Goal: Transaction & Acquisition: Purchase product/service

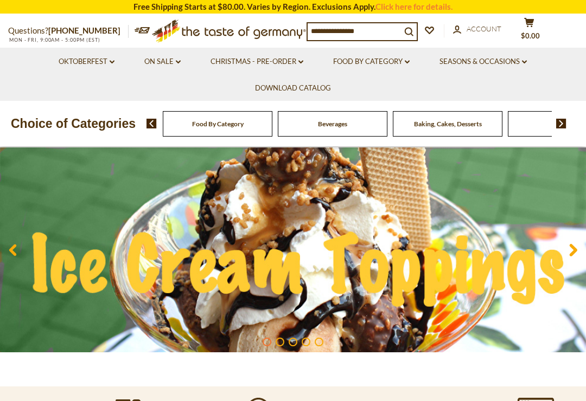
scroll to position [51, 0]
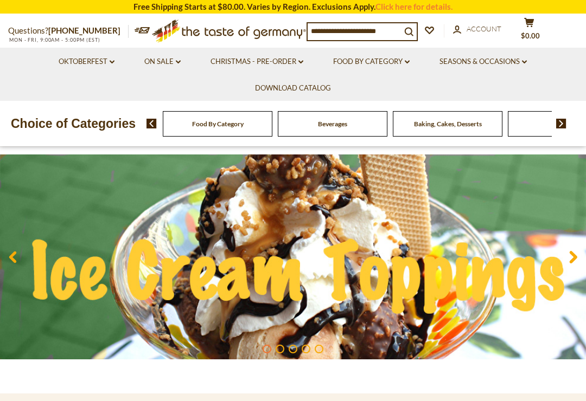
click at [572, 252] on use at bounding box center [574, 257] width 8 height 12
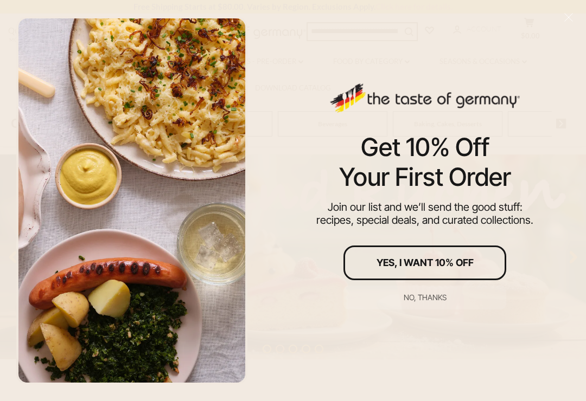
click at [431, 302] on div "No, thanks" at bounding box center [425, 298] width 43 height 8
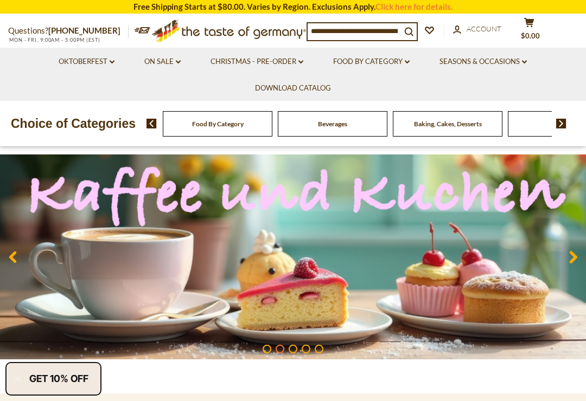
click at [571, 255] on icon at bounding box center [573, 257] width 8 height 13
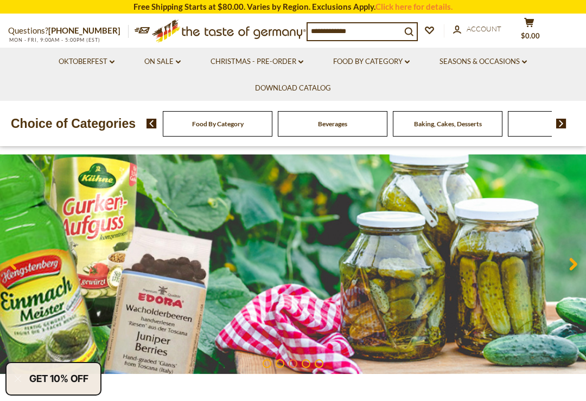
click at [569, 259] on span at bounding box center [572, 267] width 25 height 34
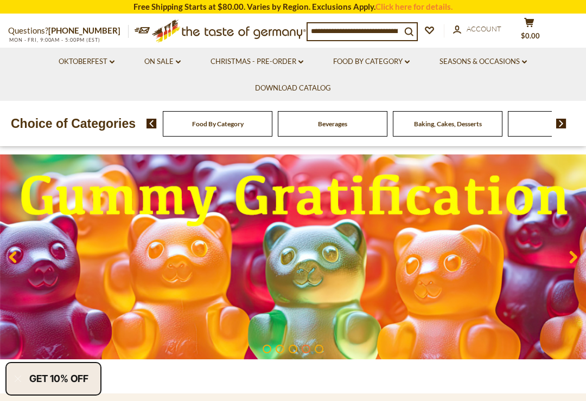
click at [571, 253] on use at bounding box center [574, 257] width 8 height 12
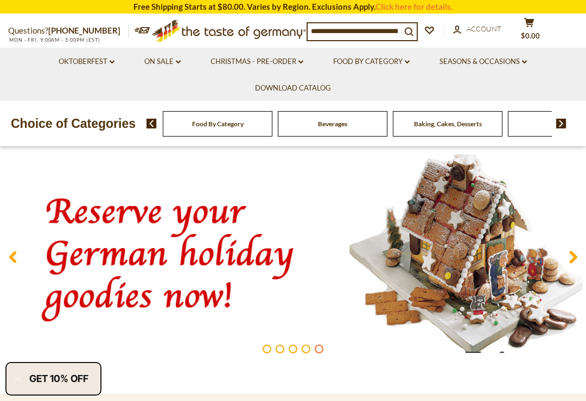
click at [571, 256] on icon at bounding box center [573, 257] width 8 height 13
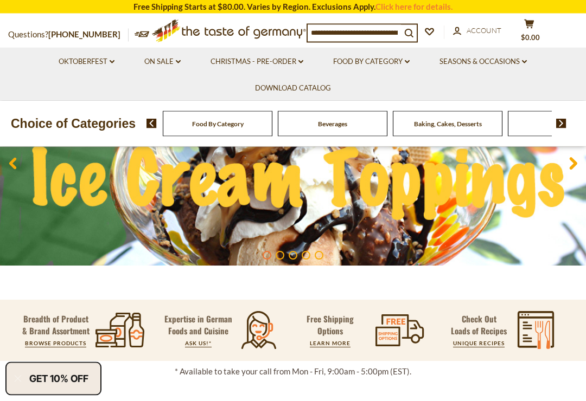
scroll to position [0, 0]
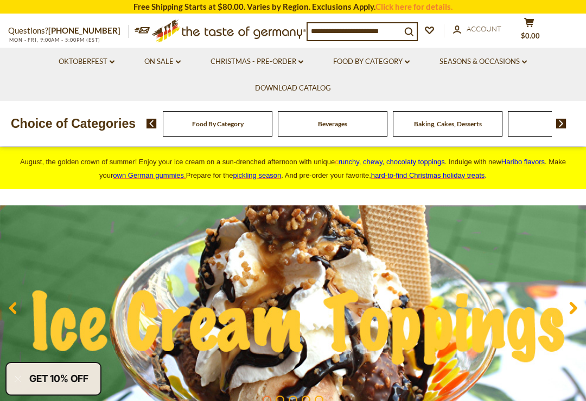
click at [296, 63] on link "Christmas - PRE-ORDER dropdown_arrow" at bounding box center [256, 62] width 93 height 12
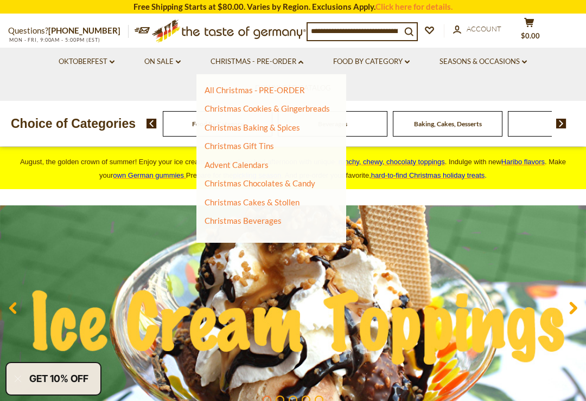
click at [275, 202] on link "Christmas Cakes & Stollen" at bounding box center [252, 202] width 95 height 10
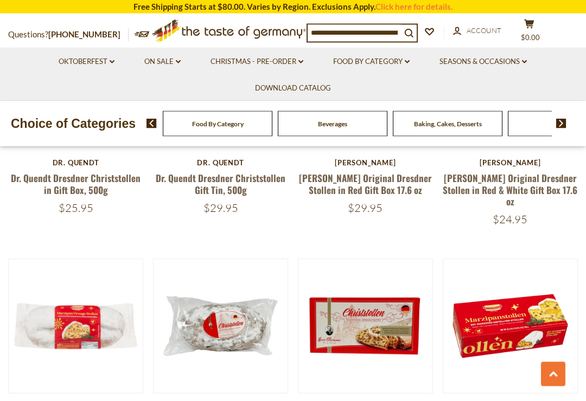
scroll to position [2130, 0]
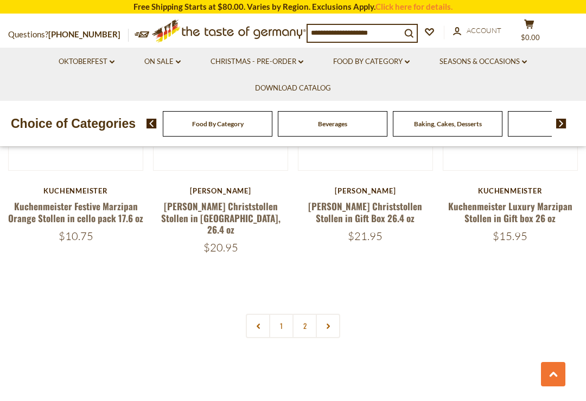
click at [305, 314] on link "2" at bounding box center [304, 326] width 24 height 24
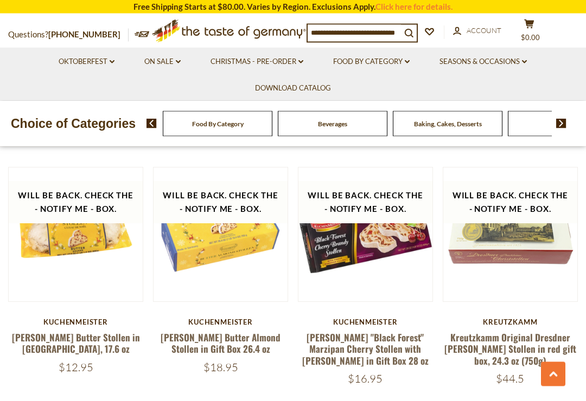
scroll to position [737, 0]
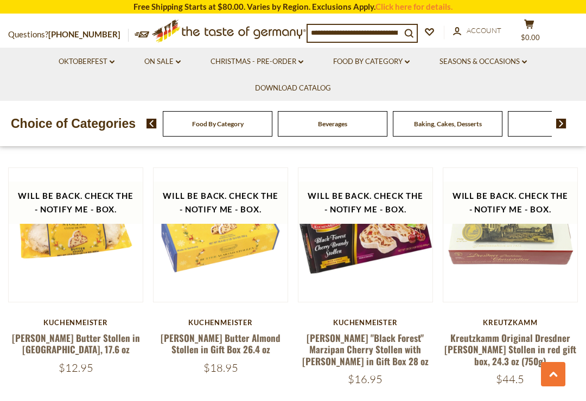
click at [387, 339] on link "Kuchenmeister "Black Forest" Marzipan Cherry Stollen with Cherry Brandy in Gift…" at bounding box center [365, 349] width 126 height 37
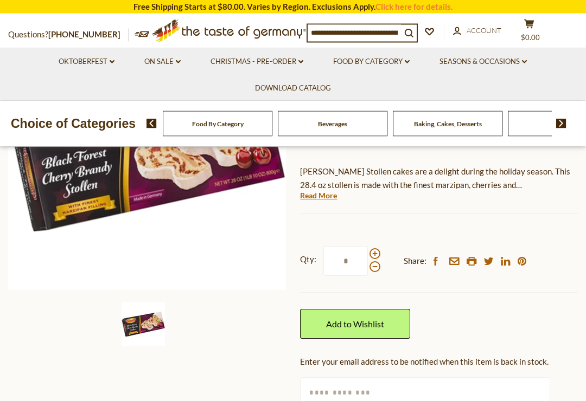
scroll to position [204, 0]
click at [374, 250] on span at bounding box center [374, 253] width 11 height 11
click at [368, 250] on input "*" at bounding box center [345, 261] width 44 height 30
type input "*"
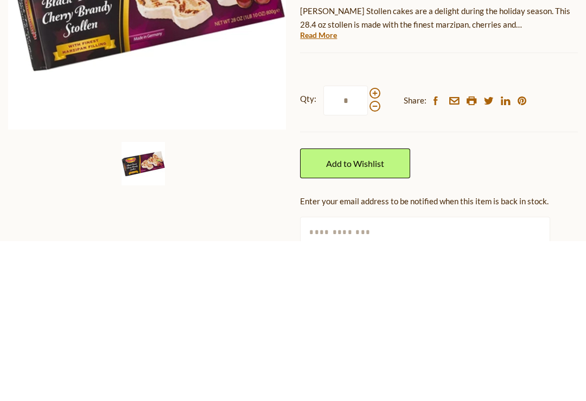
click at [380, 309] on link "Add to Wishlist" at bounding box center [355, 324] width 110 height 30
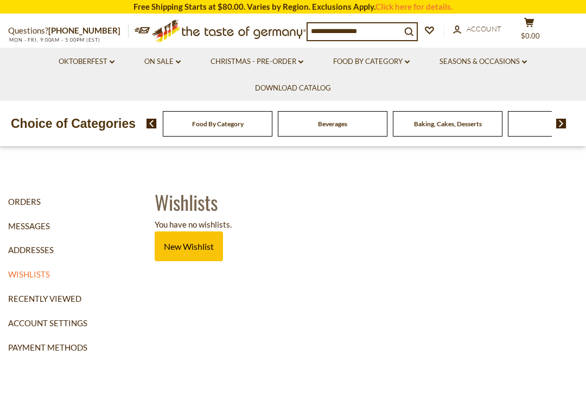
click at [289, 60] on link "Christmas - PRE-ORDER dropdown_arrow" at bounding box center [256, 62] width 93 height 12
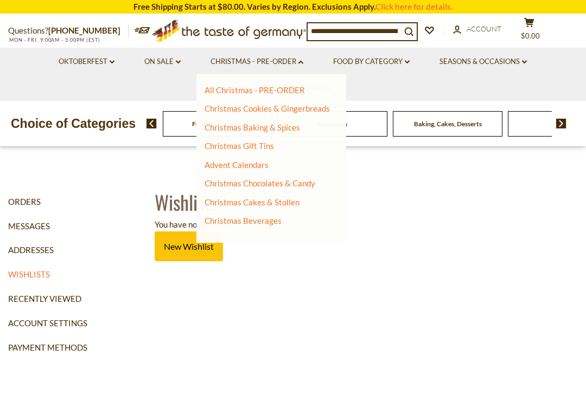
click at [289, 201] on link "Christmas Cakes & Stollen" at bounding box center [252, 202] width 95 height 10
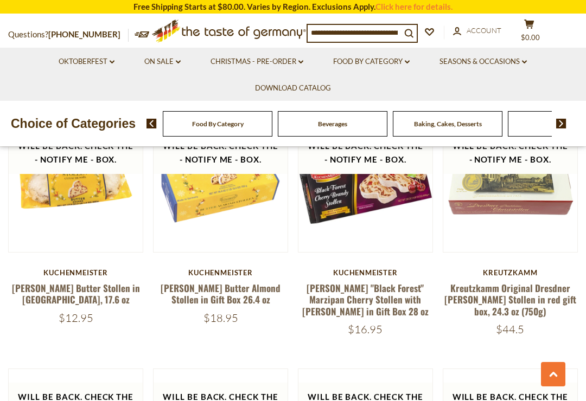
scroll to position [796, 0]
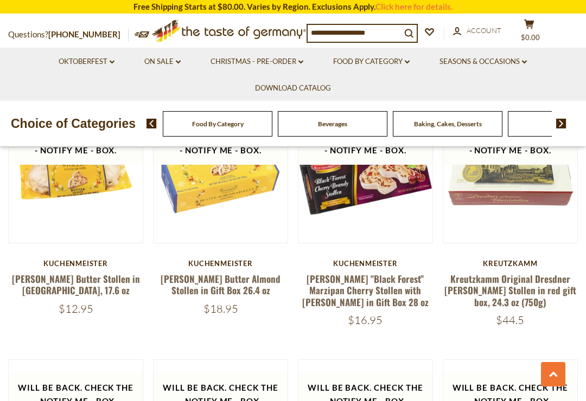
click at [393, 283] on link "[PERSON_NAME] "Black Forest" Marzipan Cherry Stollen with [PERSON_NAME] in Gift…" at bounding box center [365, 290] width 126 height 37
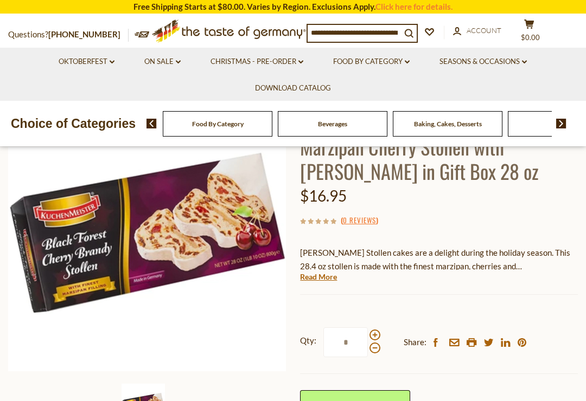
scroll to position [123, 0]
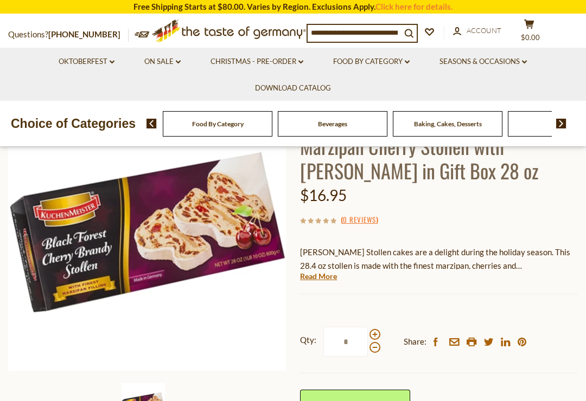
click at [375, 331] on span at bounding box center [374, 334] width 11 height 11
click at [368, 331] on input "*" at bounding box center [345, 342] width 44 height 30
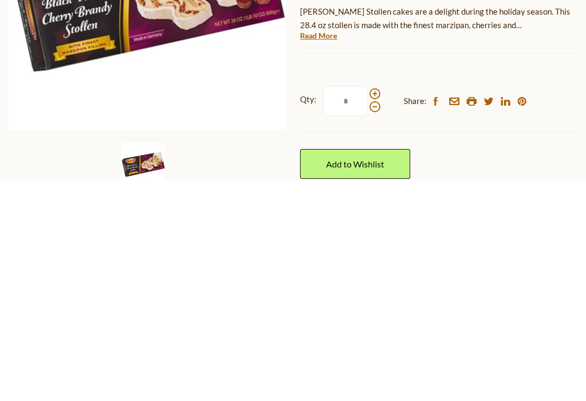
click at [378, 323] on span at bounding box center [374, 328] width 11 height 11
click at [368, 308] on input "*" at bounding box center [345, 323] width 44 height 30
type input "*"
click at [388, 371] on link "Add to Wishlist" at bounding box center [355, 386] width 110 height 30
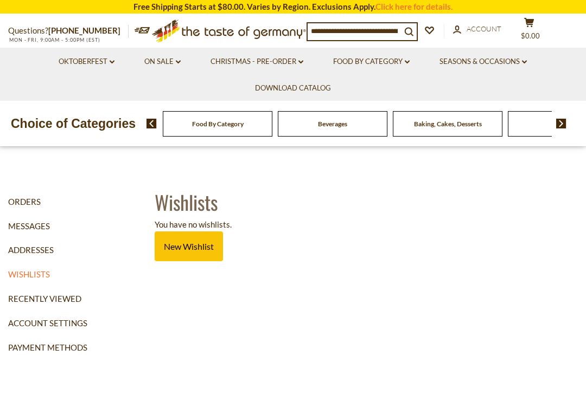
click at [195, 251] on link "New Wishlist" at bounding box center [189, 247] width 68 height 30
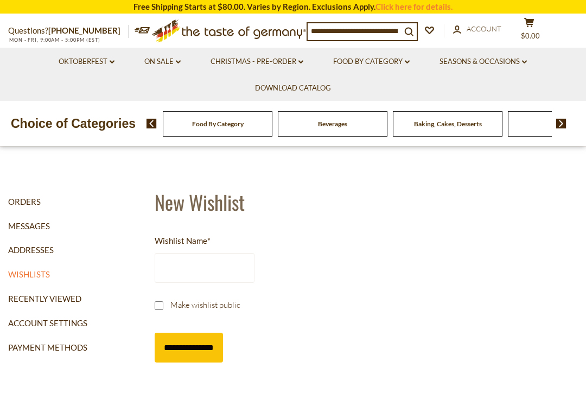
click at [231, 276] on input "Wishlist Name *" at bounding box center [205, 268] width 100 height 30
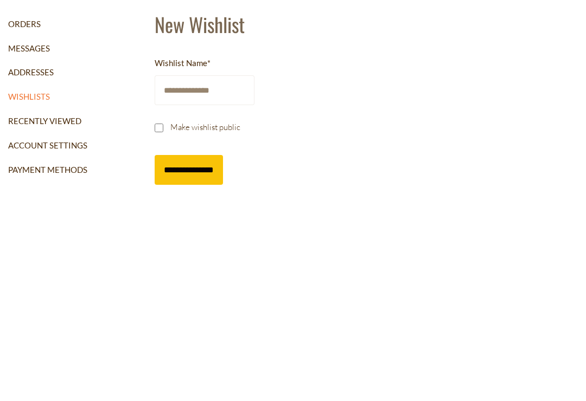
type input "**********"
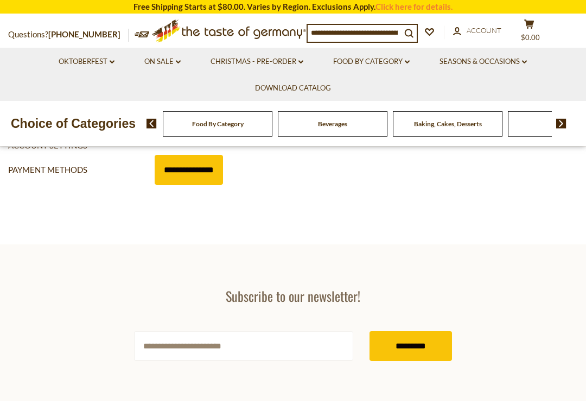
click at [200, 171] on input "**********" at bounding box center [189, 170] width 68 height 30
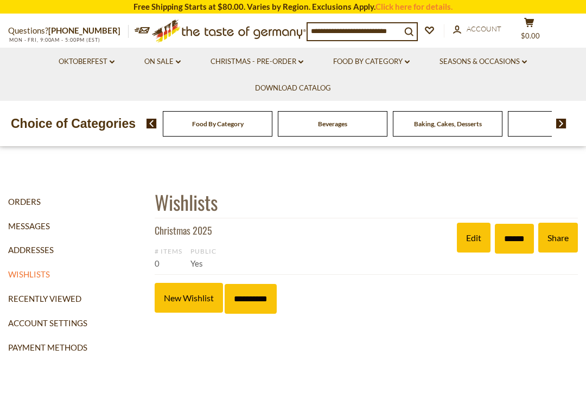
click at [283, 64] on link "Christmas - PRE-ORDER dropdown_arrow" at bounding box center [256, 62] width 93 height 12
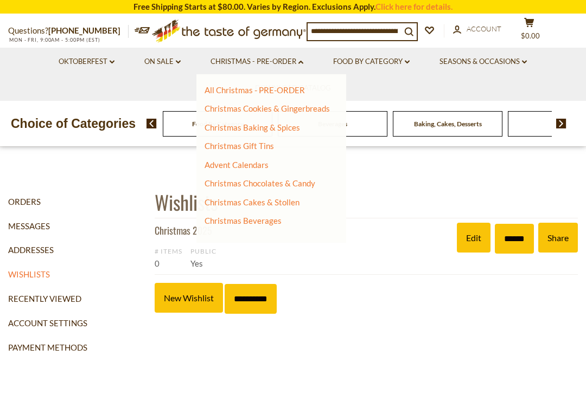
click at [282, 202] on link "Christmas Cakes & Stollen" at bounding box center [252, 202] width 95 height 10
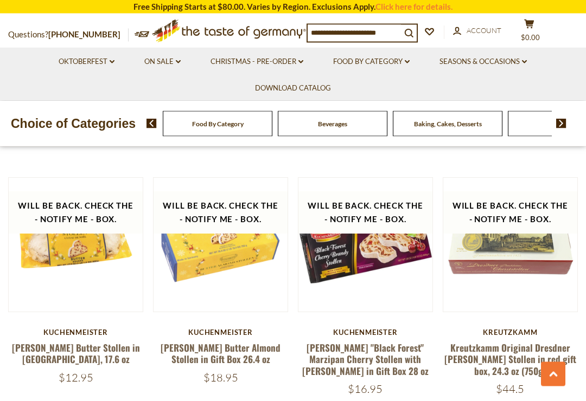
scroll to position [728, 0]
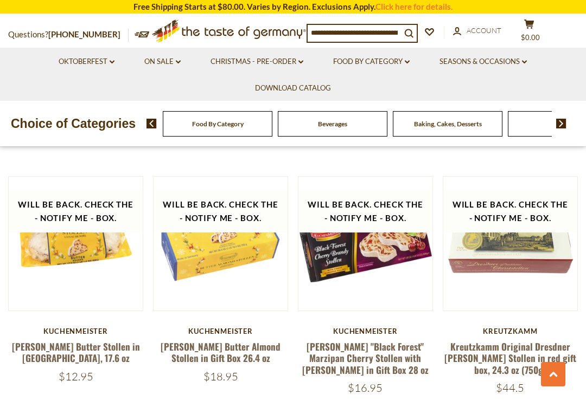
click at [387, 340] on link "[PERSON_NAME] "Black Forest" Marzipan Cherry Stollen with [PERSON_NAME] in Gift…" at bounding box center [365, 358] width 126 height 37
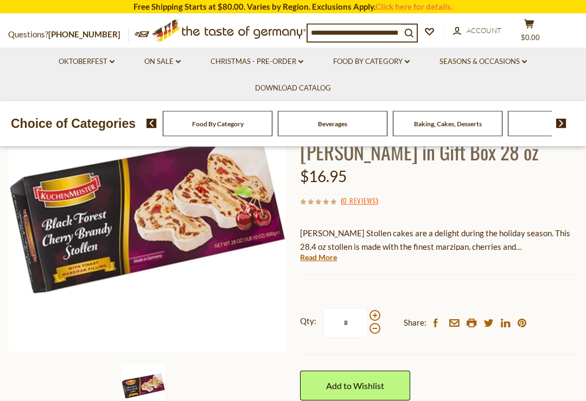
scroll to position [142, 0]
click at [355, 322] on input "*" at bounding box center [345, 323] width 44 height 30
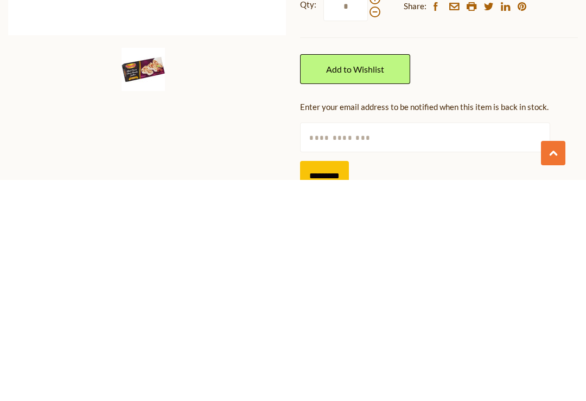
scroll to position [238, 0]
type input "*"
click at [416, 343] on input "text" at bounding box center [425, 358] width 250 height 30
type input "*"
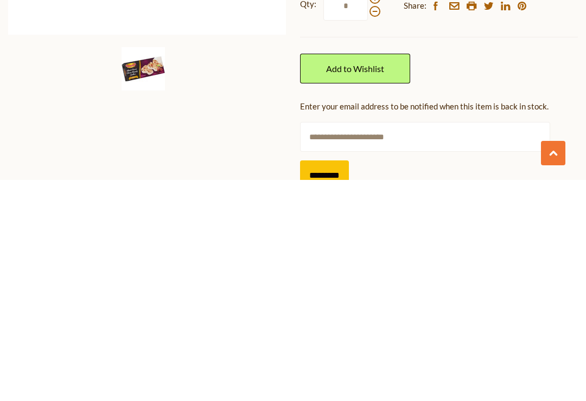
type input "**********"
click at [346, 382] on input "*********" at bounding box center [324, 397] width 49 height 30
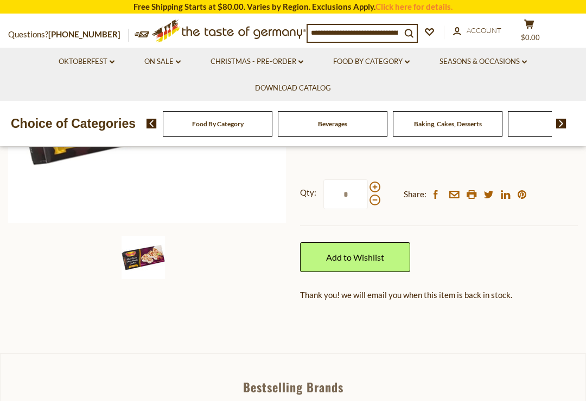
scroll to position [270, 0]
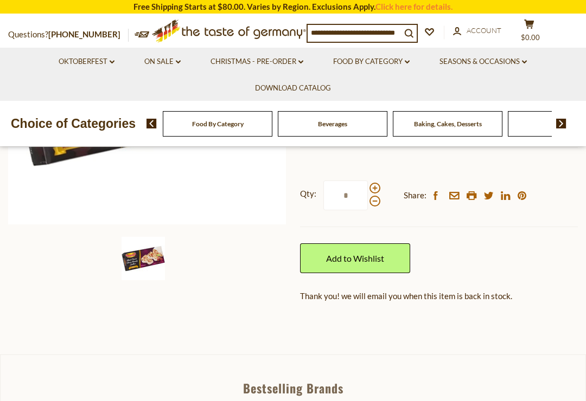
click at [399, 251] on link "Add to Wishlist" at bounding box center [355, 259] width 110 height 30
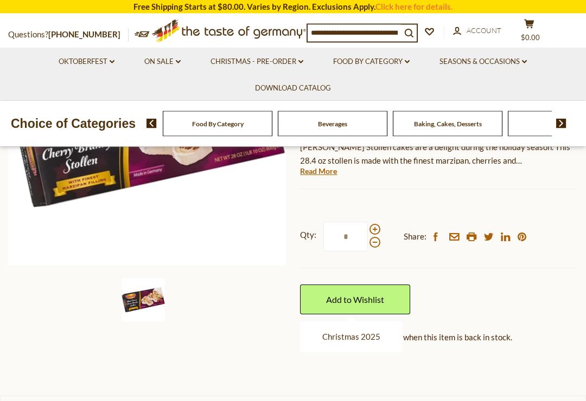
scroll to position [228, 0]
click at [371, 302] on link "Add to Wishlist" at bounding box center [355, 300] width 110 height 30
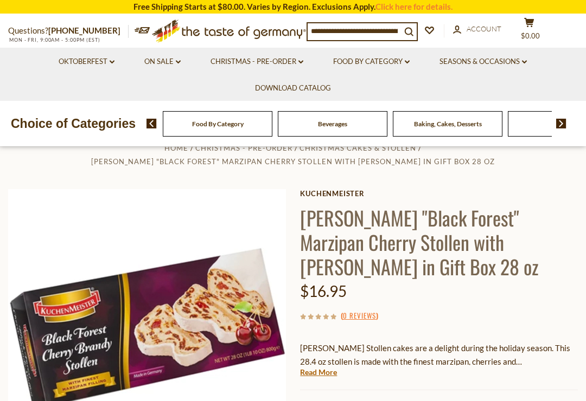
scroll to position [0, 0]
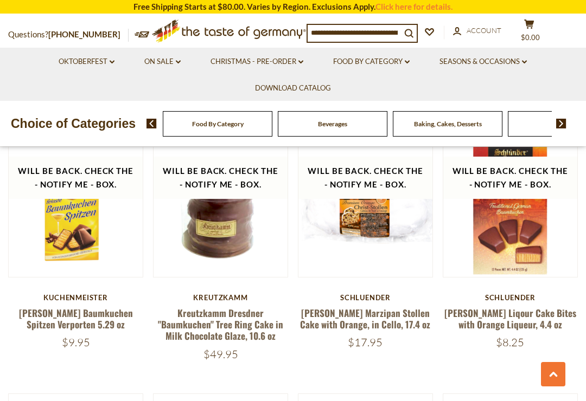
scroll to position [510, 0]
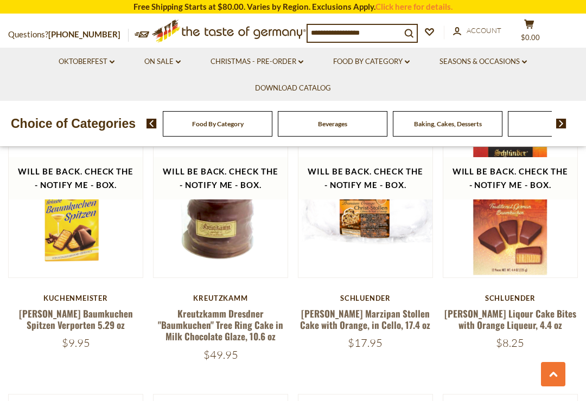
click at [403, 322] on link "Schluender Marzipan Stollen Cake with Orange, in Cello, 17.4 oz" at bounding box center [365, 319] width 130 height 25
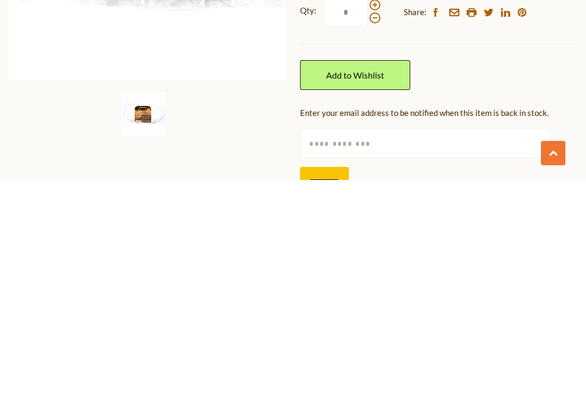
scroll to position [189, 0]
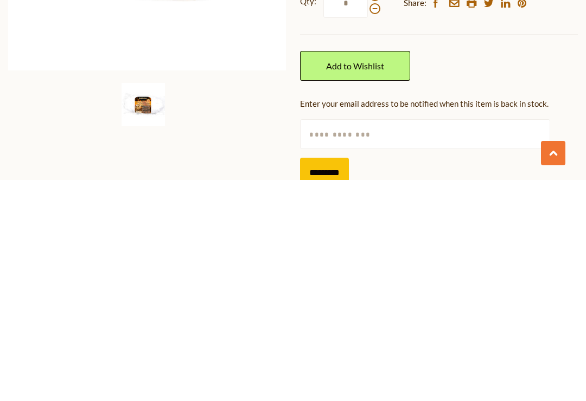
click at [412, 341] on input "text" at bounding box center [425, 356] width 250 height 30
type input "**********"
click at [341, 379] on input "*********" at bounding box center [324, 394] width 49 height 30
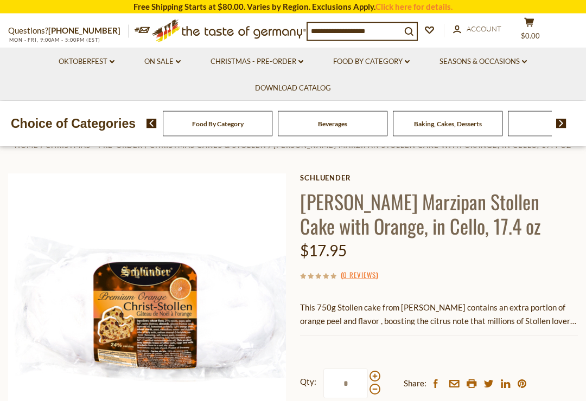
scroll to position [0, 0]
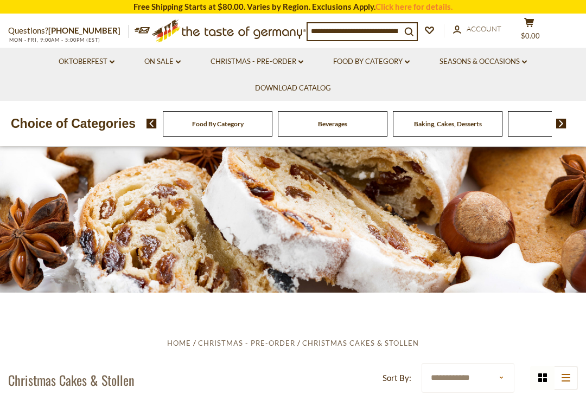
click at [304, 47] on icon ".st0{fill:#EDD300;} .st1{fill:#D33E21;}" at bounding box center [229, 31] width 154 height 33
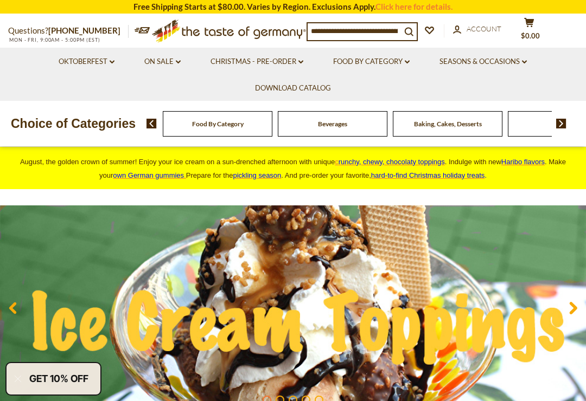
click at [406, 58] on link "Food By Category dropdown_arrow" at bounding box center [371, 62] width 76 height 12
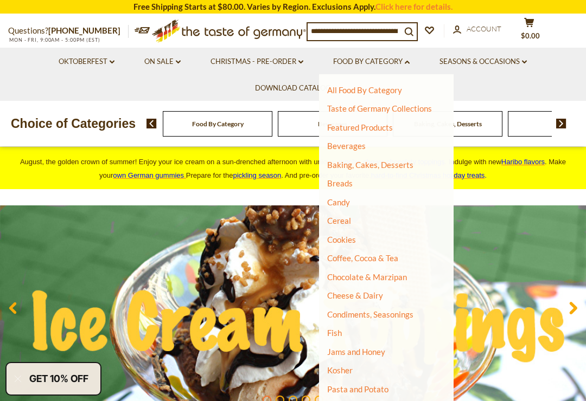
click at [406, 162] on link "Baking, Cakes, Desserts" at bounding box center [370, 165] width 86 height 10
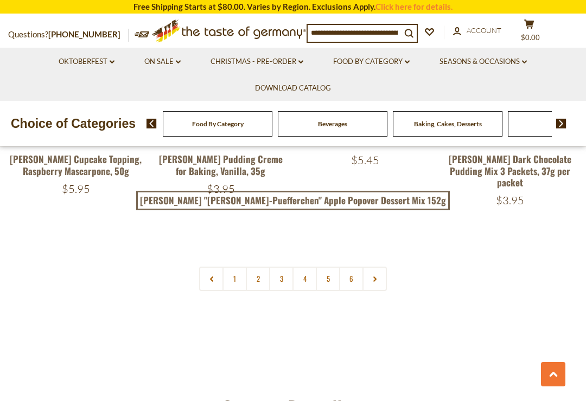
scroll to position [2408, 0]
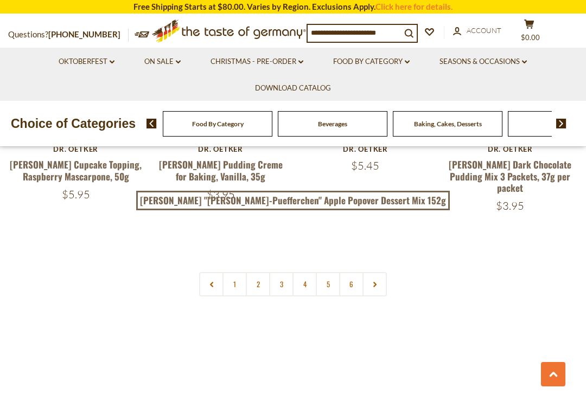
click at [264, 272] on link "2" at bounding box center [258, 284] width 24 height 24
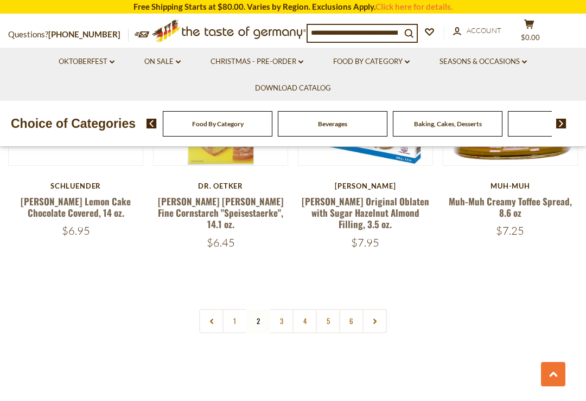
scroll to position [2368, 0]
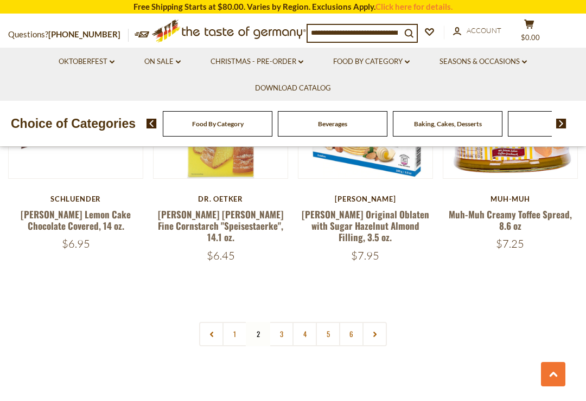
click at [286, 322] on link "3" at bounding box center [281, 334] width 24 height 24
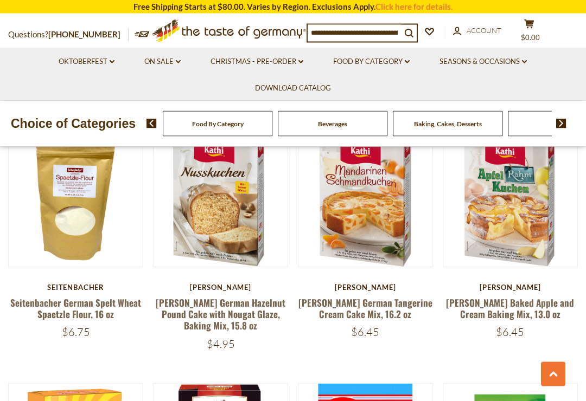
scroll to position [1491, 0]
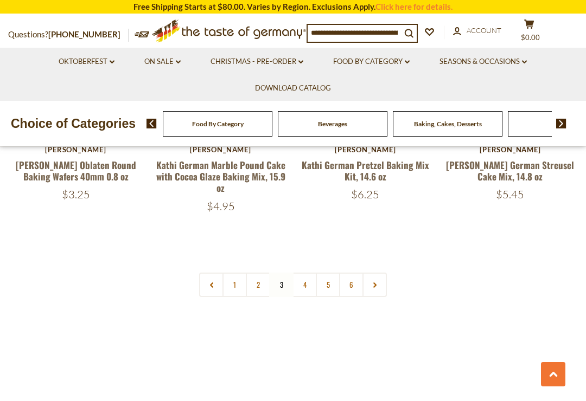
click at [307, 273] on link "4" at bounding box center [304, 285] width 24 height 24
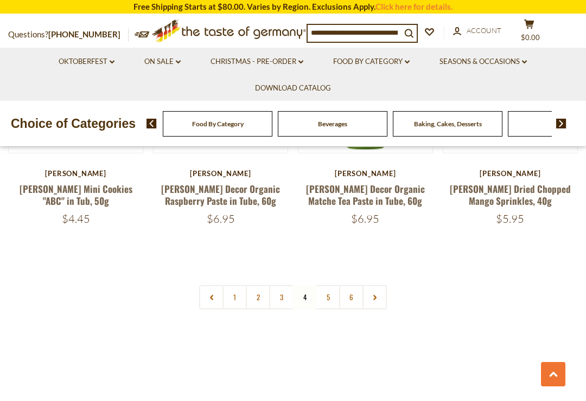
scroll to position [2383, 0]
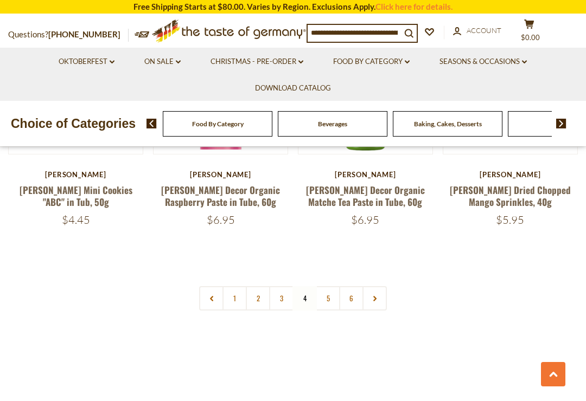
click at [331, 286] on link "5" at bounding box center [328, 298] width 24 height 24
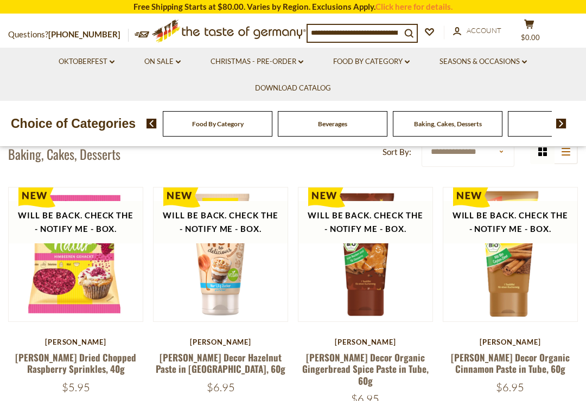
click at [563, 377] on div "Pickerd Pickerd Decor Organic Cinnamon Paste in Tube, 60g $6.95" at bounding box center [510, 366] width 135 height 56
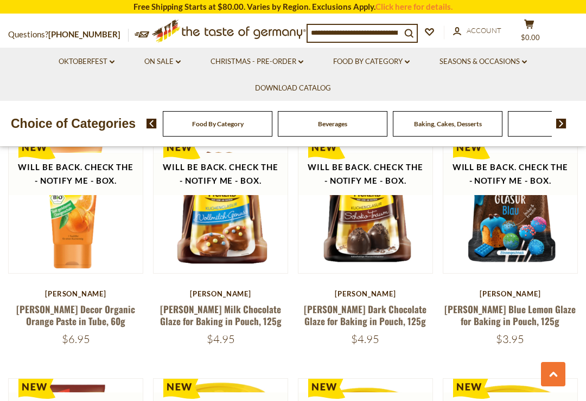
scroll to position [777, 0]
